Goal: Transaction & Acquisition: Purchase product/service

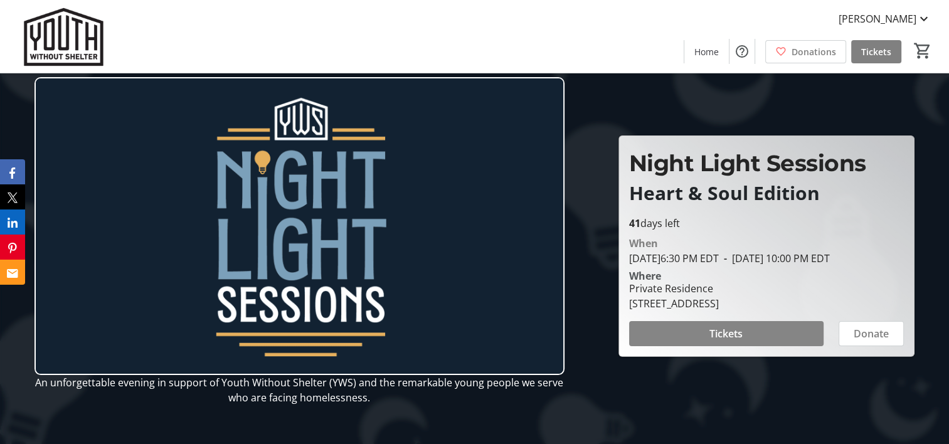
click at [727, 341] on span "Tickets" at bounding box center [726, 333] width 33 height 15
click at [768, 340] on span at bounding box center [726, 334] width 195 height 30
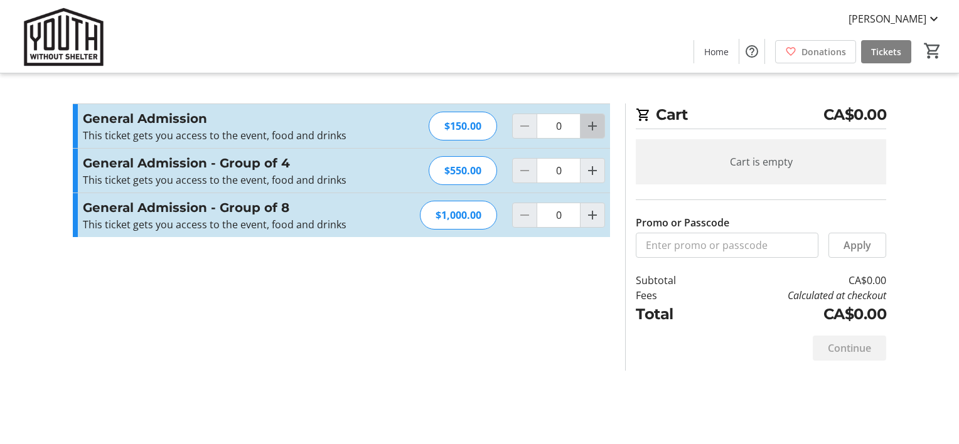
click at [594, 119] on mat-icon "Increment by one" at bounding box center [592, 126] width 15 height 15
type input "1"
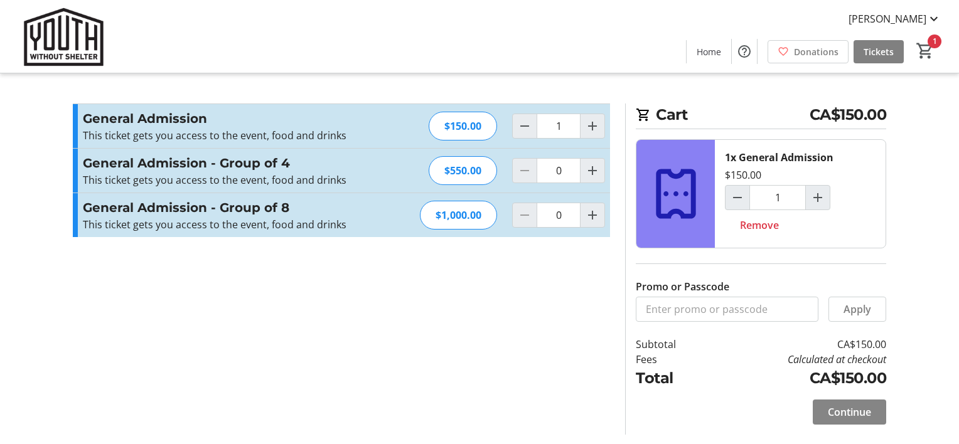
click at [848, 412] on span "Continue" at bounding box center [849, 412] width 43 height 15
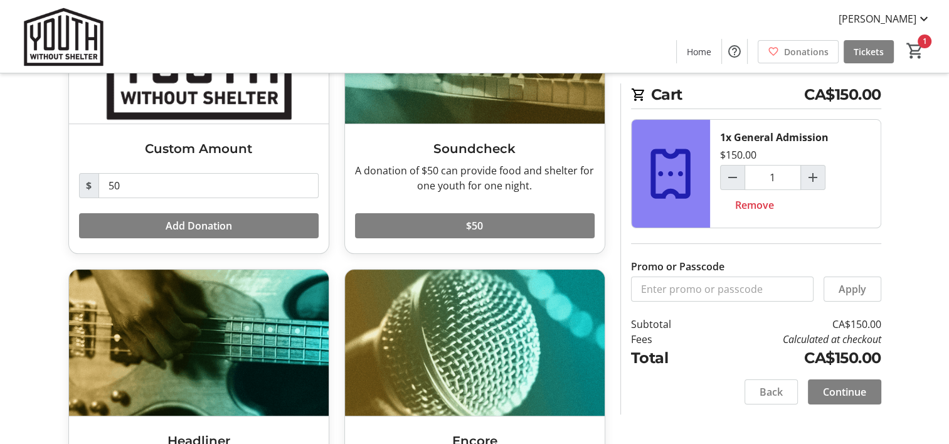
scroll to position [166, 0]
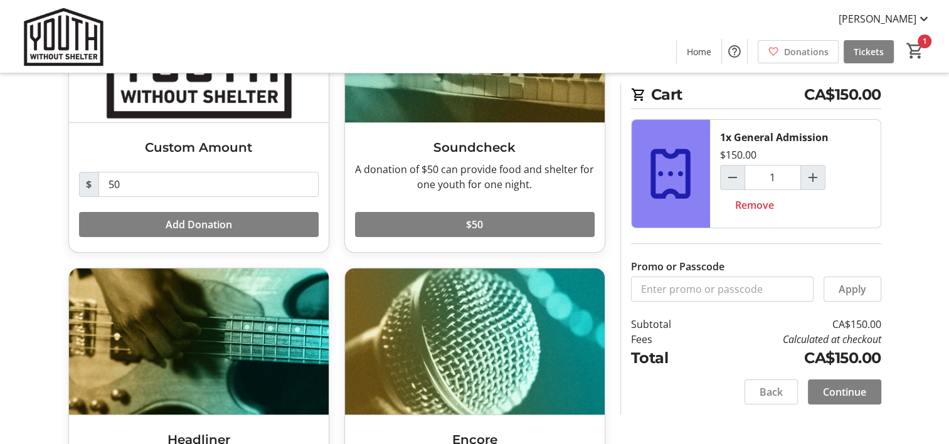
click at [840, 393] on span "Continue" at bounding box center [844, 392] width 43 height 15
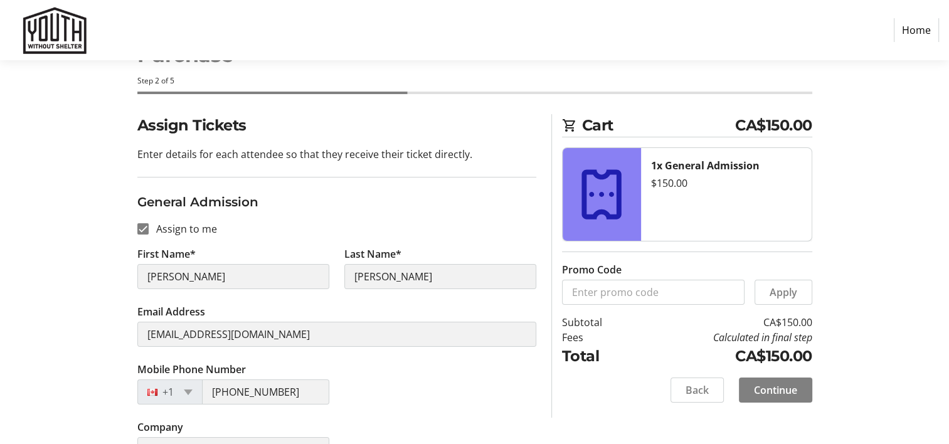
scroll to position [83, 0]
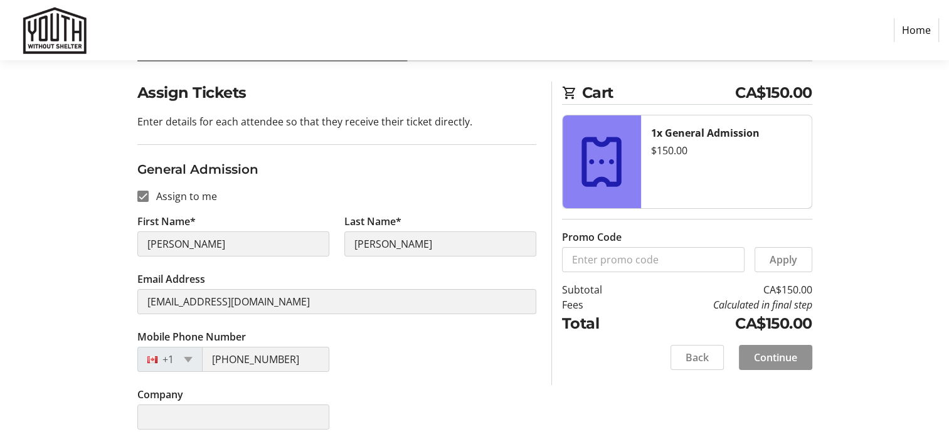
click at [778, 360] on span "Continue" at bounding box center [775, 357] width 43 height 15
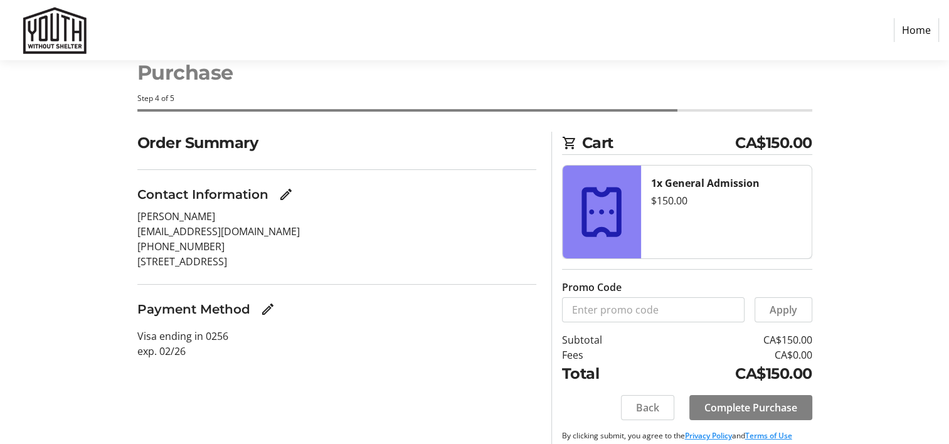
scroll to position [55, 0]
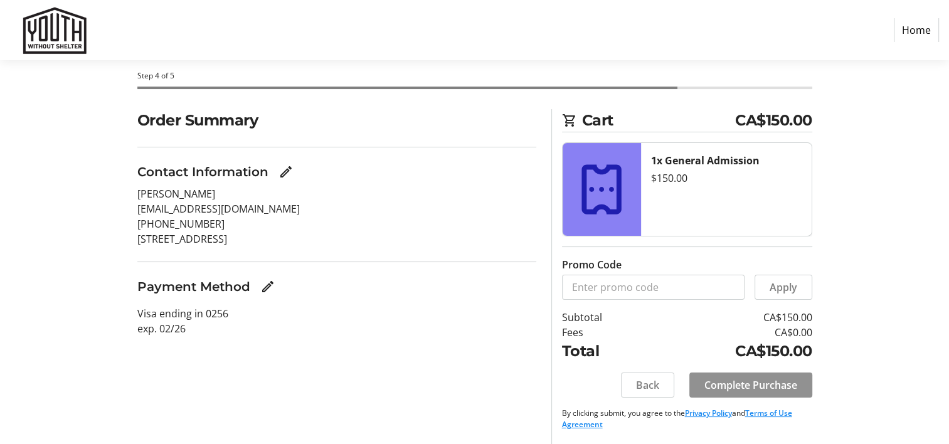
click at [765, 384] on span "Complete Purchase" at bounding box center [751, 385] width 93 height 15
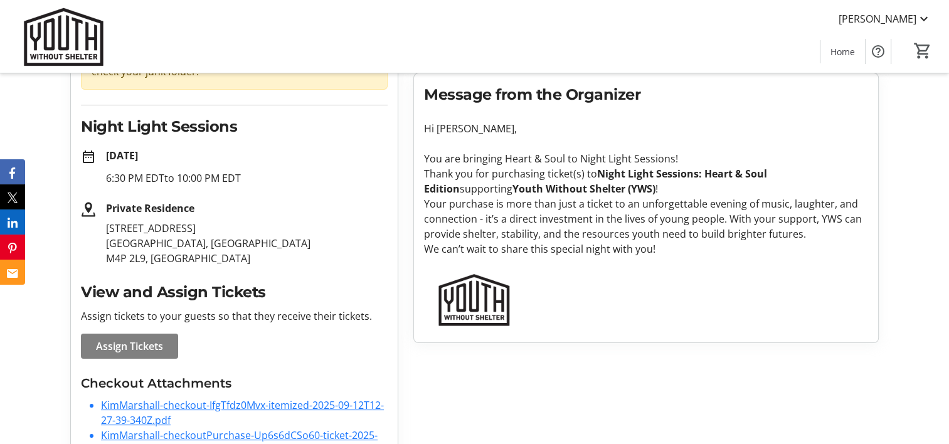
scroll to position [200, 0]
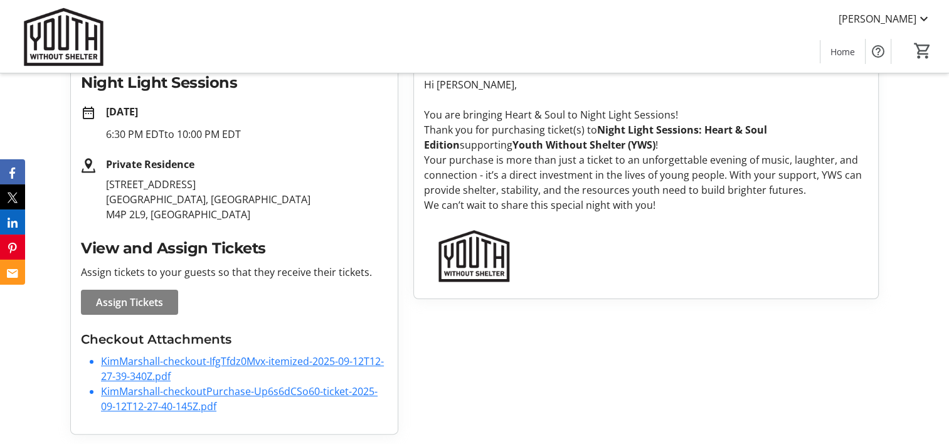
click at [329, 358] on link "KimMarshall-checkout-IfgTfdz0Mvx-itemized-2025-09-12T12-27-39-340Z.pdf" at bounding box center [242, 369] width 283 height 29
